Goal: Task Accomplishment & Management: Complete application form

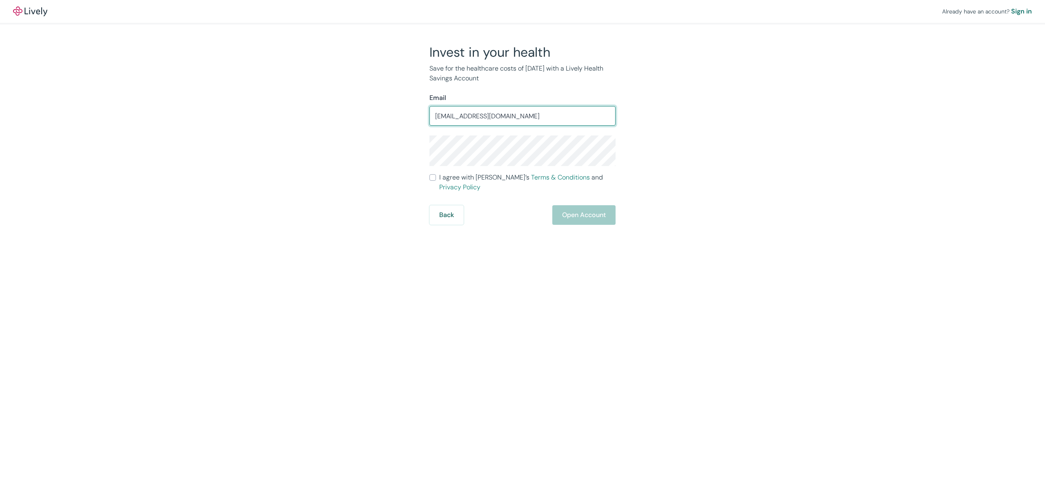
type input "[EMAIL_ADDRESS][DOMAIN_NAME]"
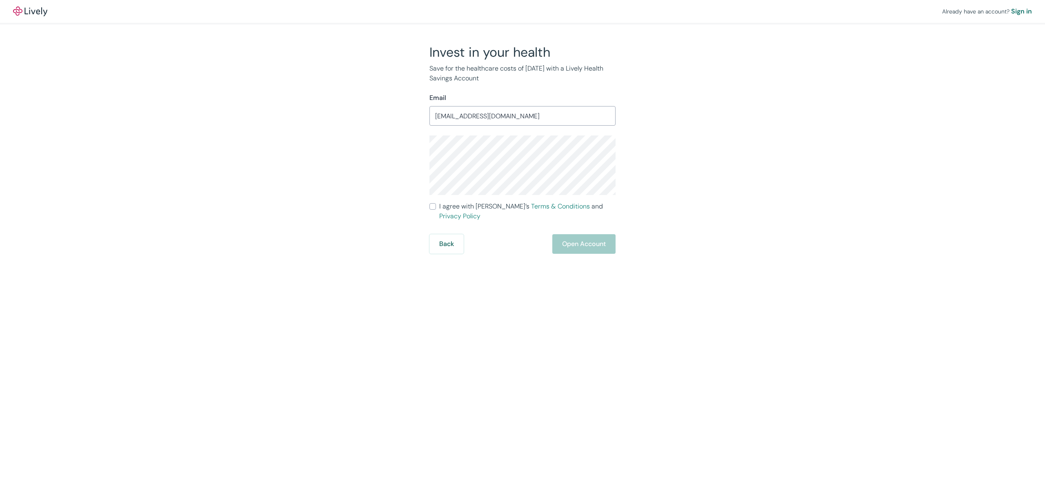
click at [331, 127] on div "Invest in your health Save for the healthcare costs of [DATE] with a Lively Hea…" at bounding box center [518, 149] width 392 height 210
click at [432, 208] on input "I agree with Lively’s Terms & Conditions and Privacy Policy" at bounding box center [432, 206] width 7 height 7
checkbox input "true"
click at [573, 234] on button "Open Account" at bounding box center [583, 244] width 63 height 20
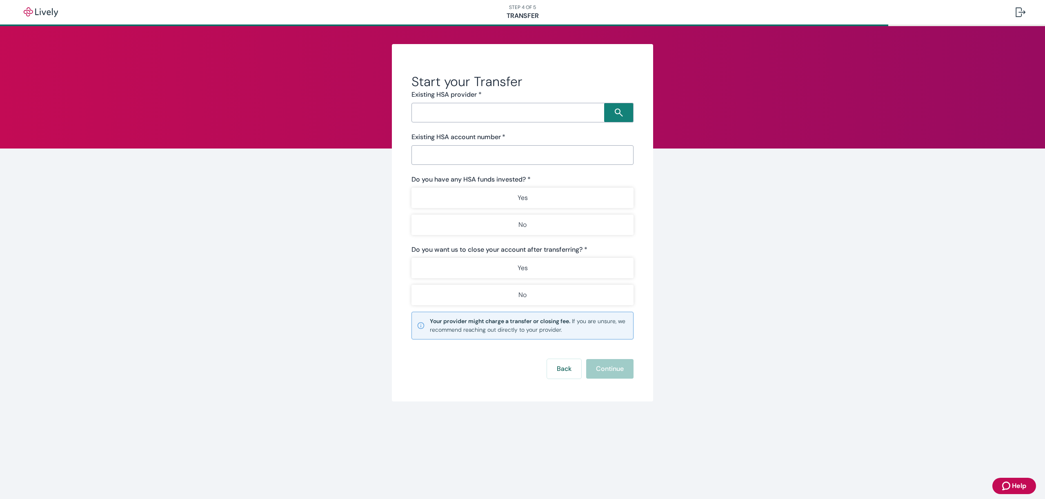
click at [434, 112] on input "Search input" at bounding box center [509, 112] width 190 height 11
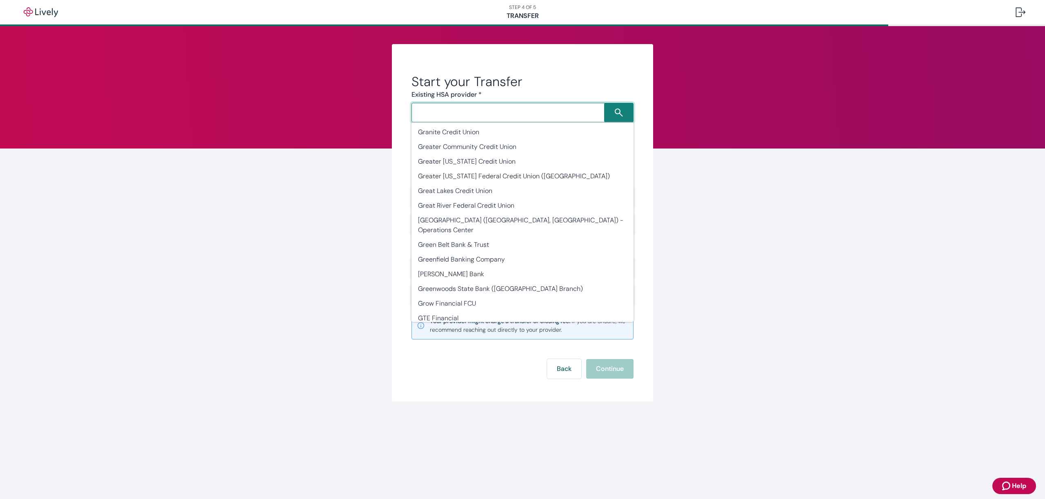
scroll to position [10366, 0]
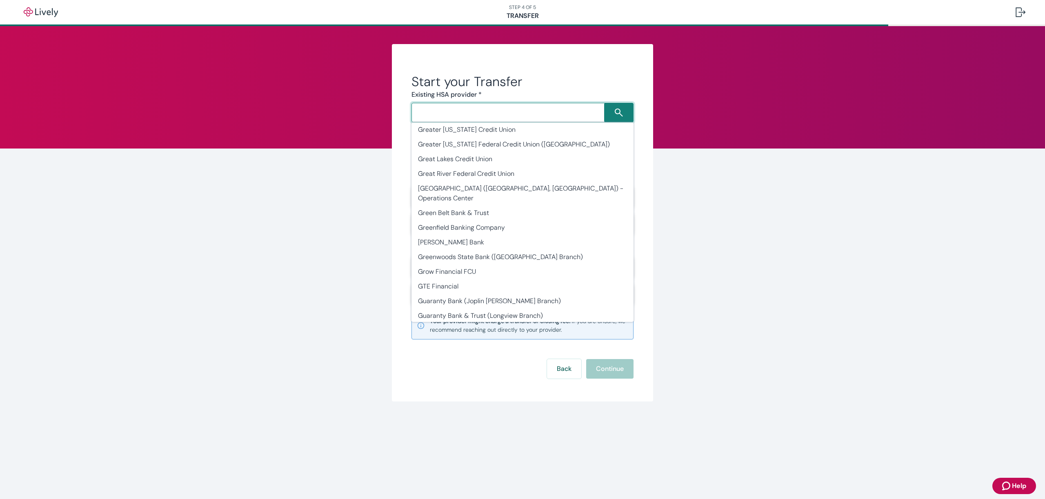
click at [439, 499] on li "HealthEquity" at bounding box center [522, 507] width 222 height 15
type input "HealthEquity"
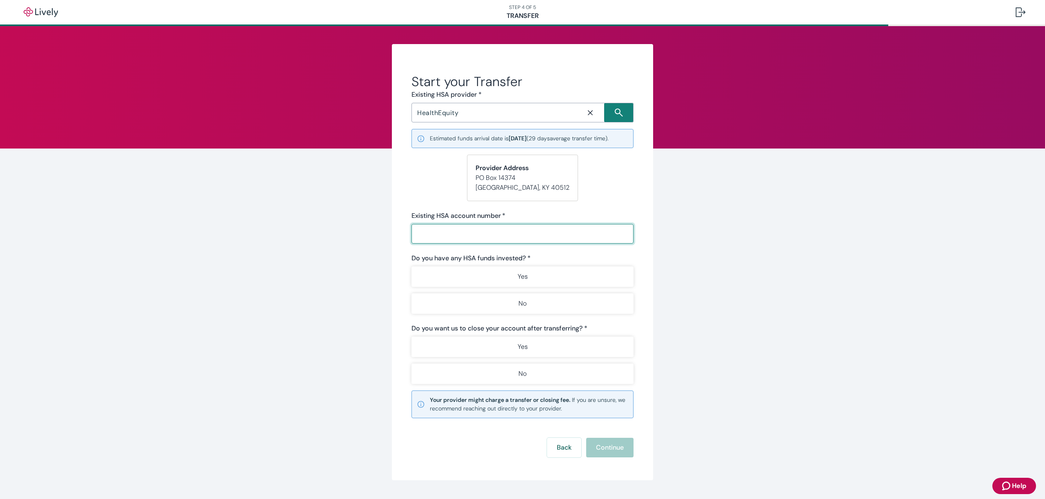
click at [420, 230] on input "Existing HSA account number   *" at bounding box center [522, 234] width 222 height 16
type input "7800100"
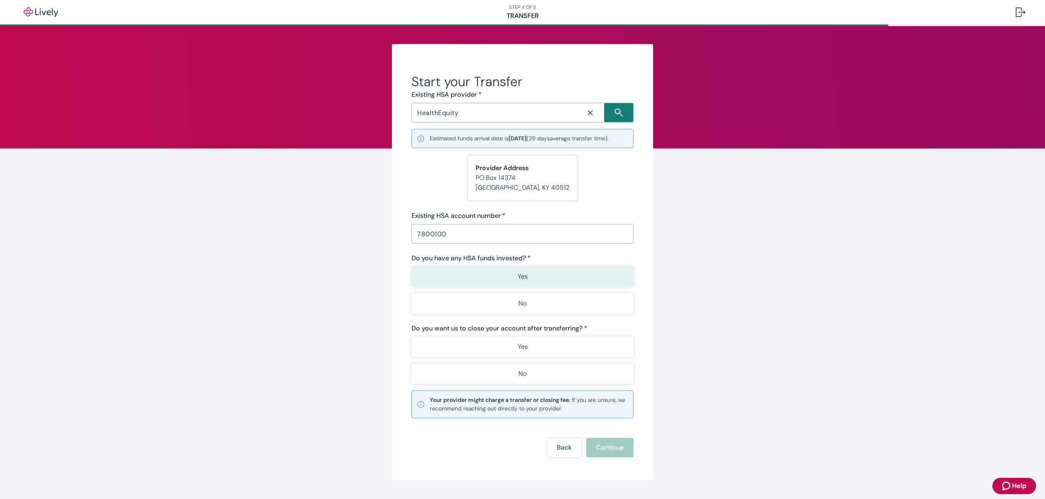
click at [518, 275] on p "Yes" at bounding box center [523, 277] width 10 height 10
click at [514, 342] on button "Yes" at bounding box center [522, 347] width 222 height 20
click at [597, 443] on button "Continue" at bounding box center [609, 448] width 47 height 20
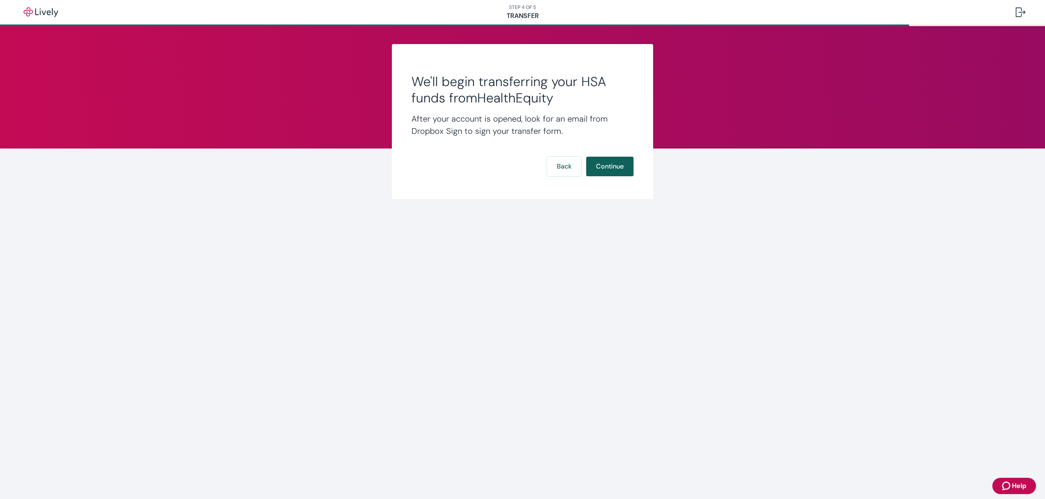
click at [615, 165] on button "Continue" at bounding box center [609, 167] width 47 height 20
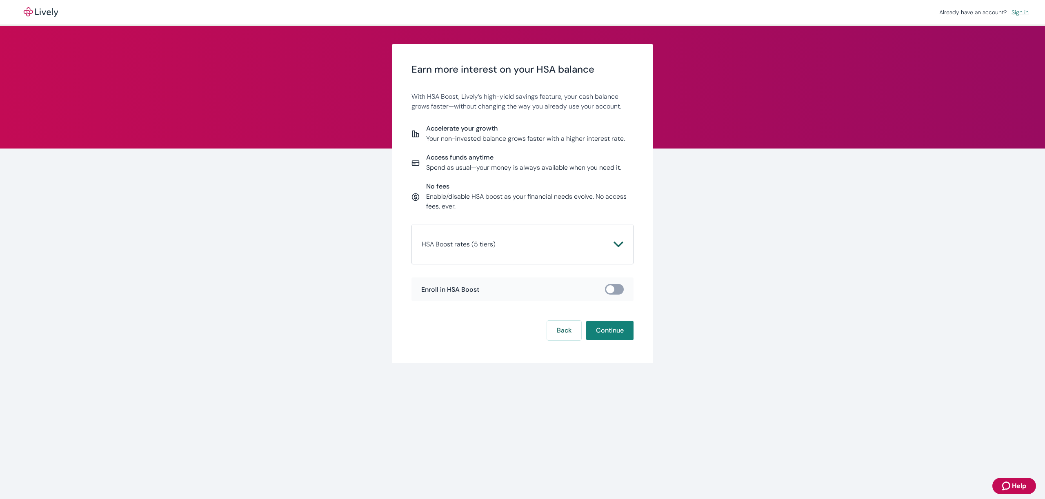
click at [618, 243] on icon "Chevron icon" at bounding box center [618, 245] width 10 height 10
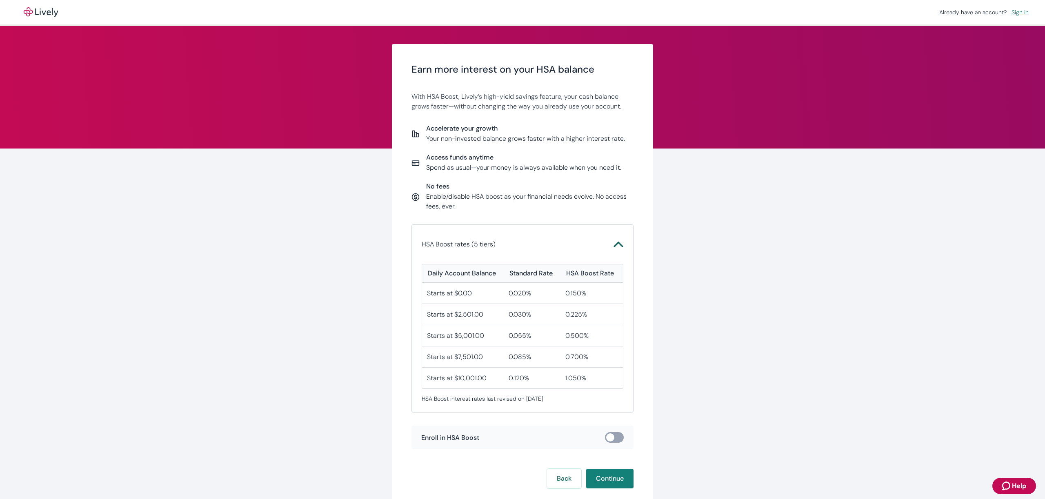
click at [618, 243] on icon "Chevron icon" at bounding box center [618, 245] width 10 height 10
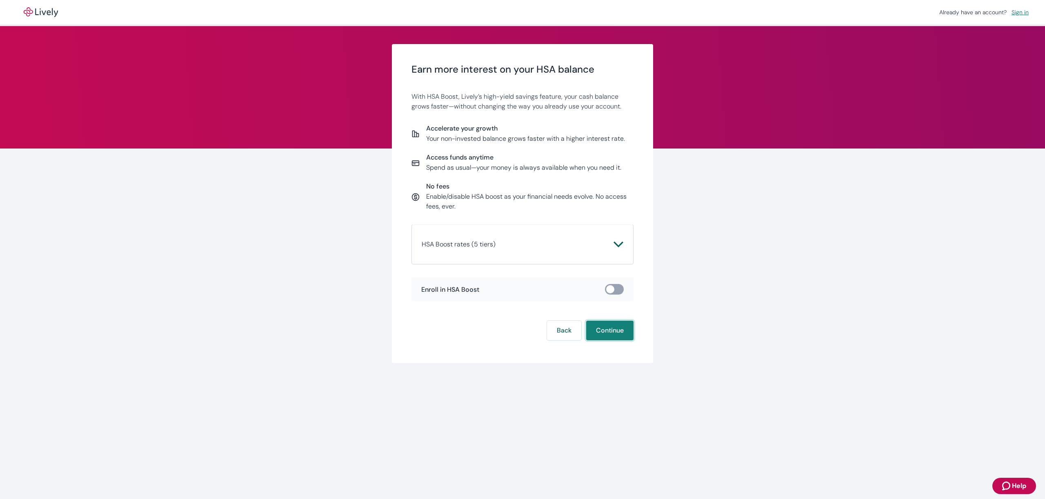
click at [609, 331] on button "Continue" at bounding box center [609, 331] width 47 height 20
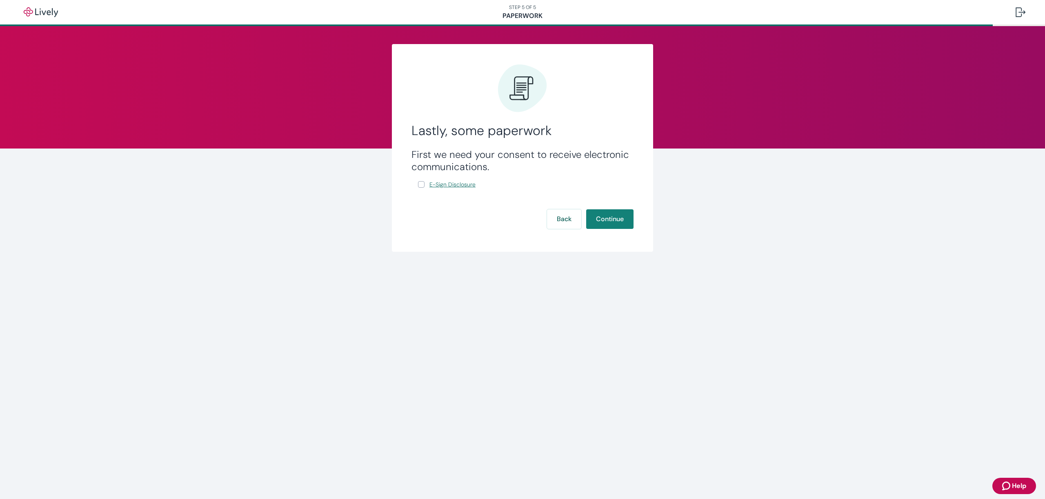
click at [440, 187] on span "E-Sign Disclosure" at bounding box center [452, 184] width 46 height 9
click at [421, 183] on input "E-Sign Disclosure" at bounding box center [421, 184] width 7 height 7
checkbox input "true"
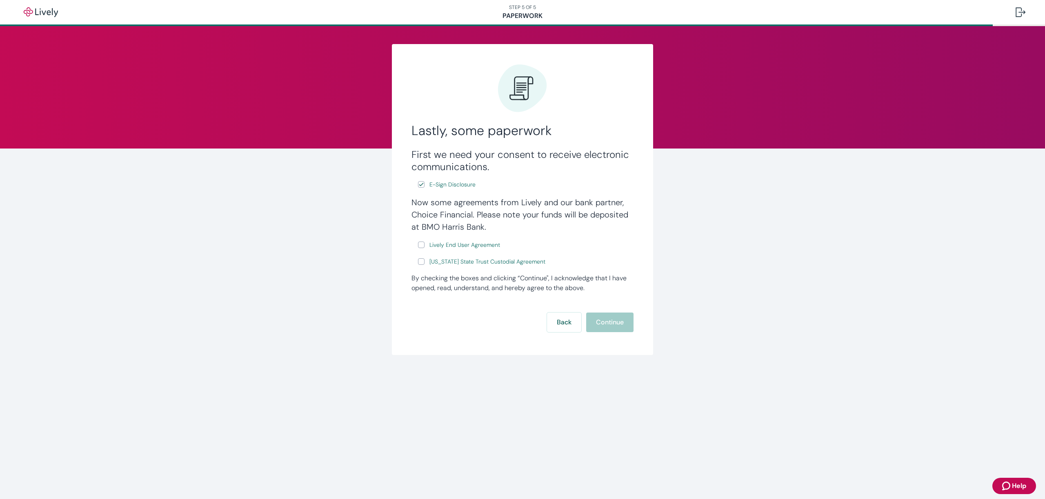
click at [421, 245] on input "Lively End User Agreement" at bounding box center [421, 245] width 7 height 7
checkbox input "true"
click at [422, 264] on input "[US_STATE] State Trust Custodial Agreement" at bounding box center [421, 261] width 7 height 7
checkbox input "true"
click at [610, 321] on button "Continue" at bounding box center [609, 323] width 47 height 20
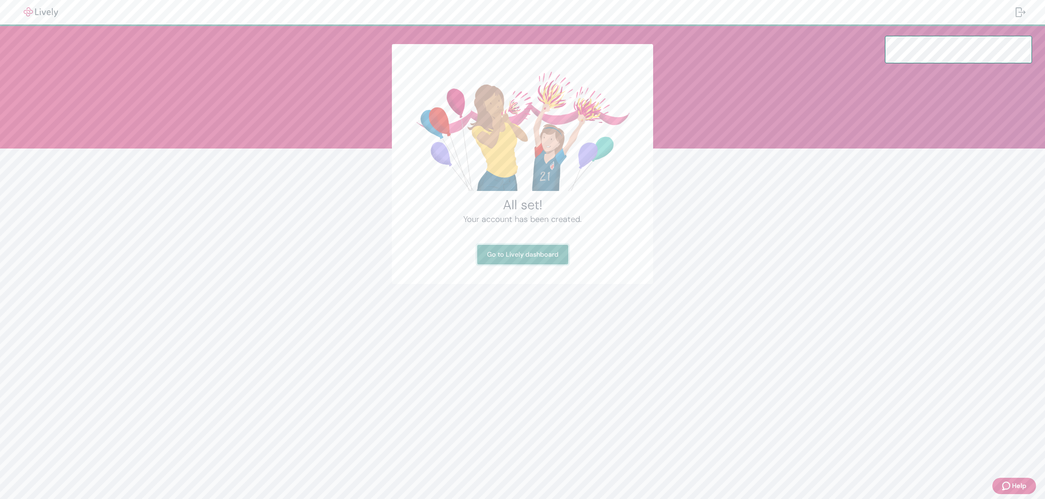
click at [521, 251] on link "Go to Lively dashboard" at bounding box center [522, 255] width 91 height 20
